Goal: Information Seeking & Learning: Learn about a topic

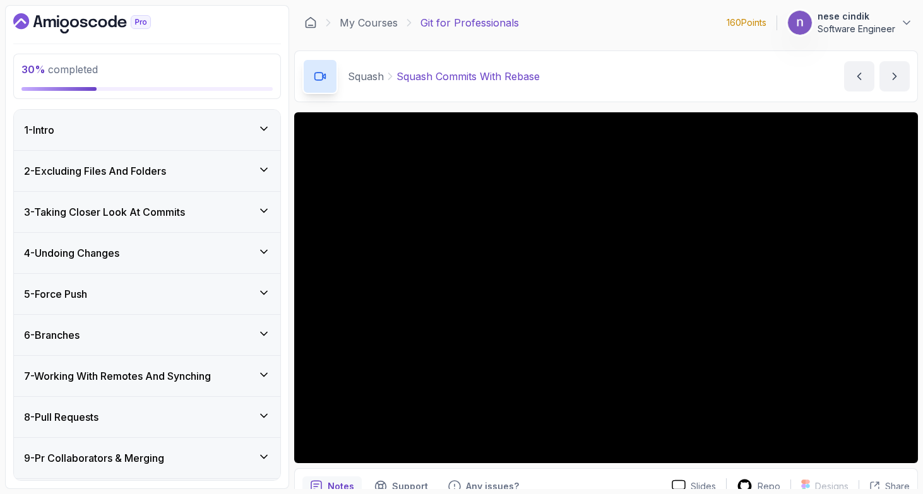
scroll to position [450, 0]
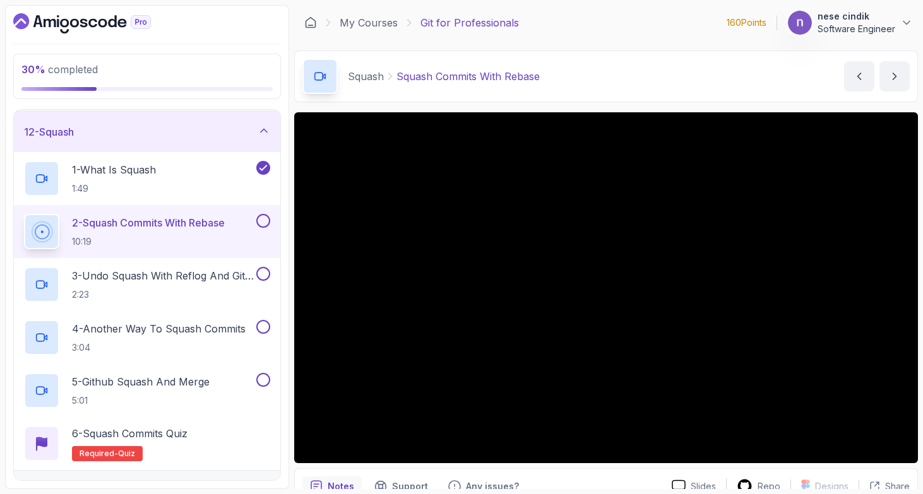
click at [761, 45] on main "My Courses Git for Professionals 160 Points 1 nese cindik Software Engineer 20 …" at bounding box center [606, 247] width 624 height 484
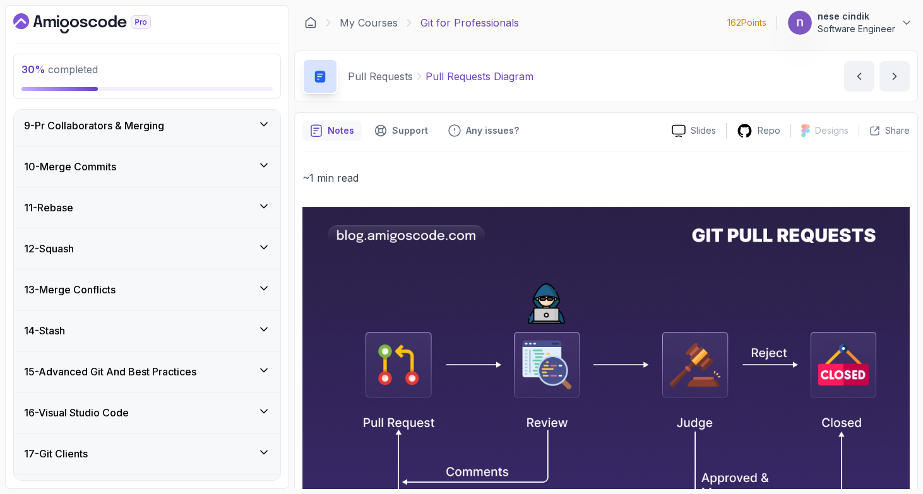
scroll to position [662, 0]
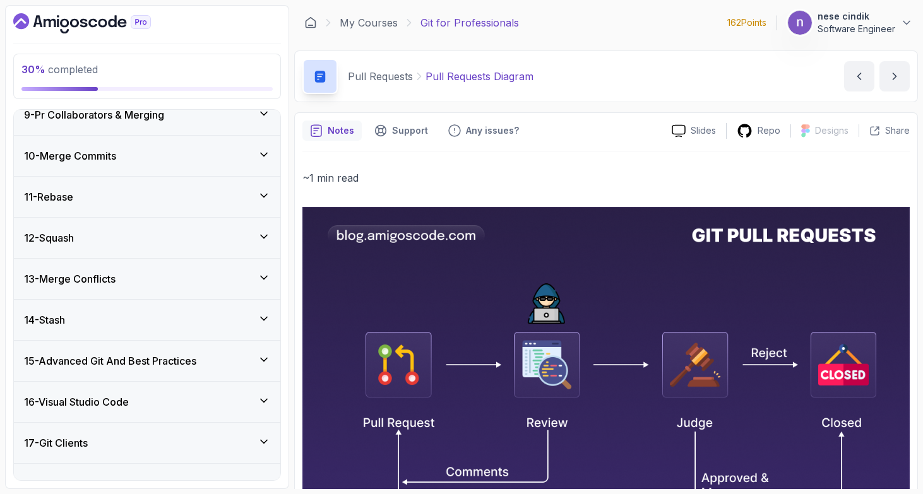
click at [149, 241] on div "12 - Squash" at bounding box center [147, 238] width 246 height 15
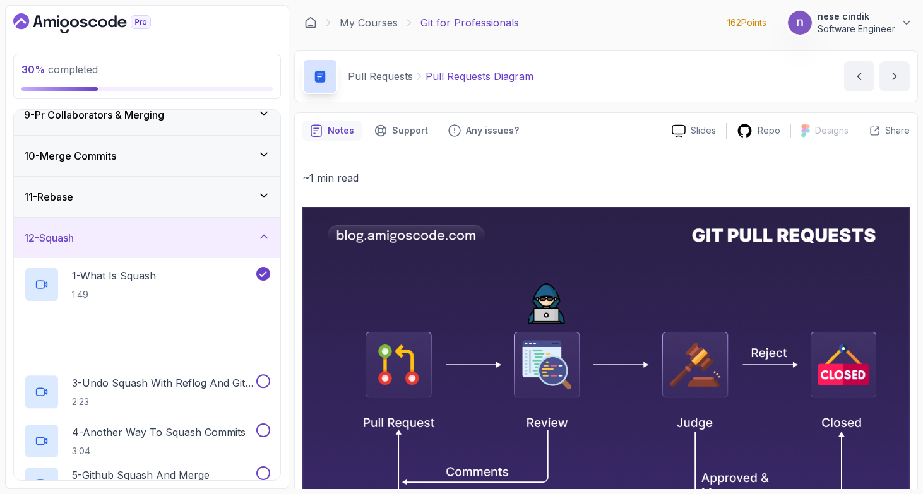
scroll to position [344, 0]
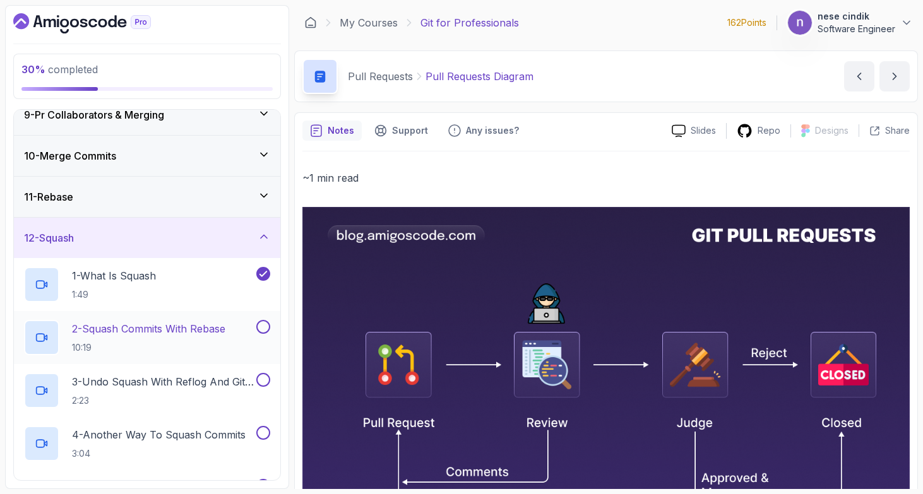
click at [157, 331] on p "2 - Squash Commits With Rebase" at bounding box center [148, 328] width 153 height 15
